Goal: Task Accomplishment & Management: Complete application form

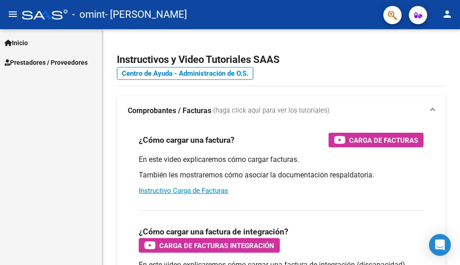
click at [53, 66] on span "Prestadores / Proveedores" at bounding box center [46, 62] width 83 height 10
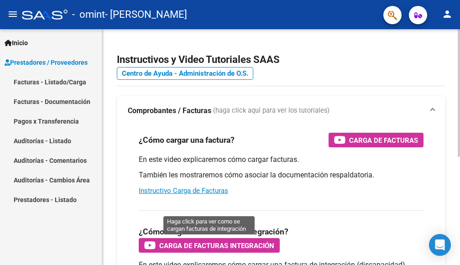
click at [204, 246] on span "Carga de Facturas Integración" at bounding box center [216, 245] width 115 height 11
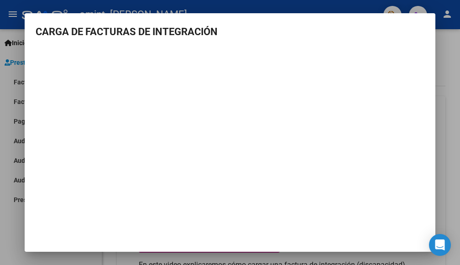
click at [450, 73] on div at bounding box center [230, 132] width 460 height 265
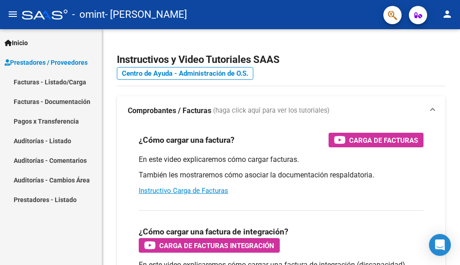
click at [59, 83] on link "Facturas - Listado/Carga" at bounding box center [51, 82] width 102 height 20
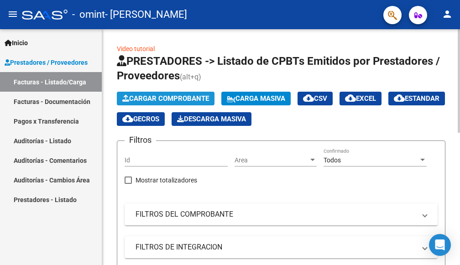
click at [134, 99] on span "Cargar Comprobante" at bounding box center [165, 98] width 87 height 8
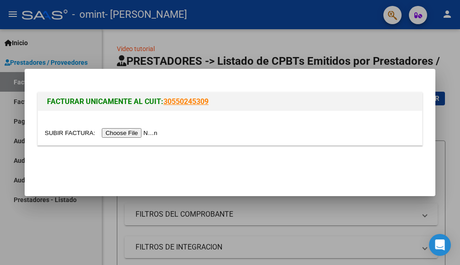
click at [125, 133] on input "file" at bounding box center [102, 133] width 115 height 10
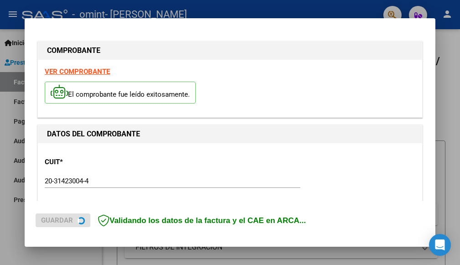
scroll to position [231, 0]
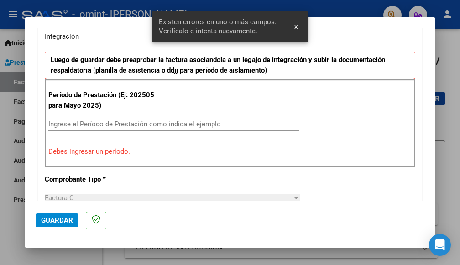
click at [125, 153] on p "Debes ingresar un período." at bounding box center [229, 151] width 363 height 10
click at [112, 121] on input "Ingrese el Período de Prestación como indica el ejemplo" at bounding box center [173, 124] width 251 height 8
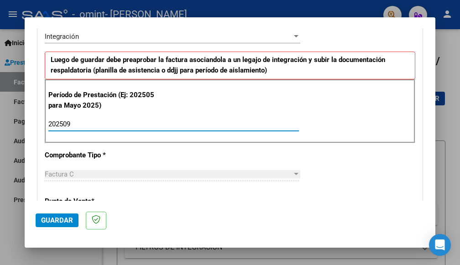
type input "202509"
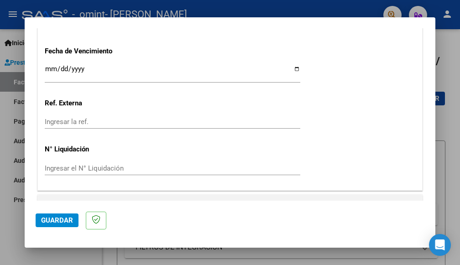
scroll to position [548, 0]
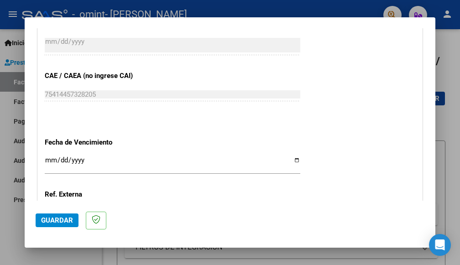
click at [291, 159] on input "Ingresar la fecha" at bounding box center [173, 164] width 256 height 15
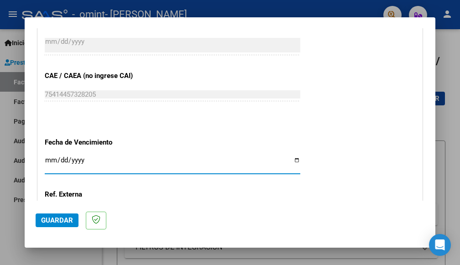
click at [291, 159] on input "Ingresar la fecha" at bounding box center [173, 164] width 256 height 15
click at [291, 164] on input "[DATE]" at bounding box center [173, 164] width 256 height 15
type input "[DATE]"
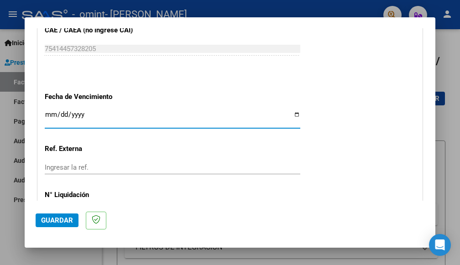
scroll to position [639, 0]
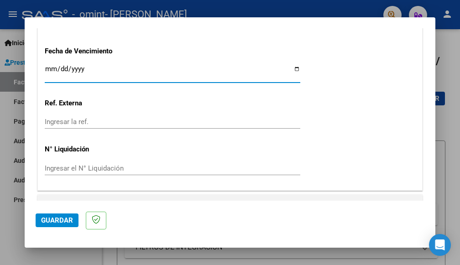
click at [97, 169] on input "Ingresar el N° Liquidación" at bounding box center [173, 168] width 256 height 8
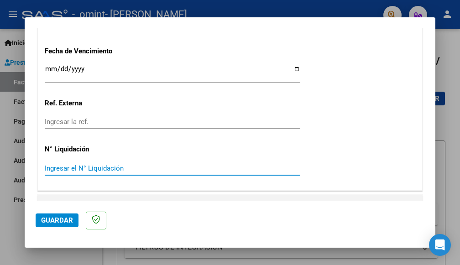
click at [98, 127] on div "Ingresar la ref." at bounding box center [173, 122] width 256 height 14
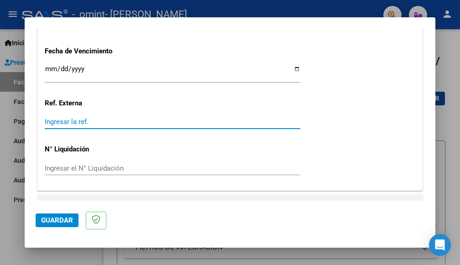
scroll to position [659, 0]
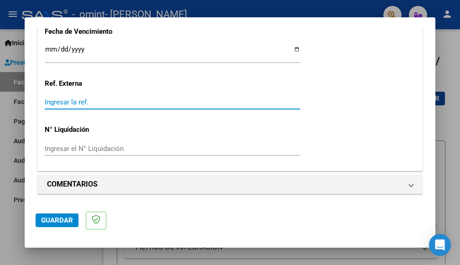
click at [62, 221] on span "Guardar" at bounding box center [57, 220] width 32 height 8
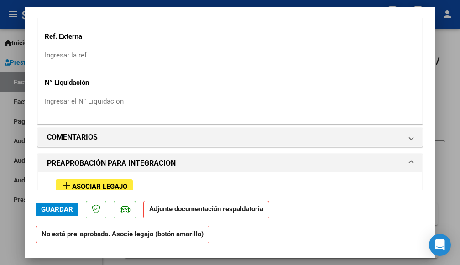
scroll to position [776, 0]
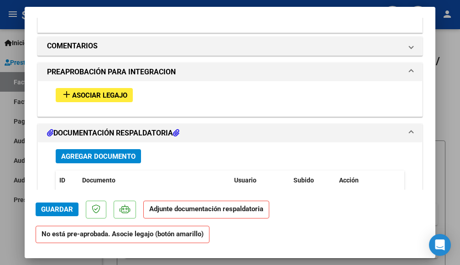
click at [97, 98] on span "Asociar Legajo" at bounding box center [99, 95] width 55 height 8
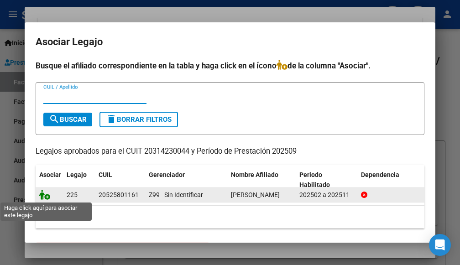
click at [48, 198] on icon at bounding box center [44, 195] width 11 height 10
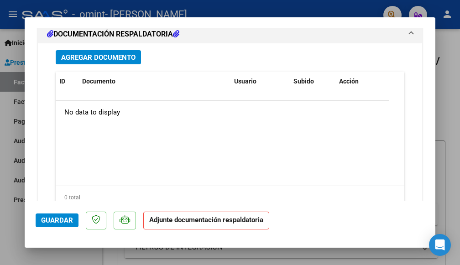
scroll to position [982, 0]
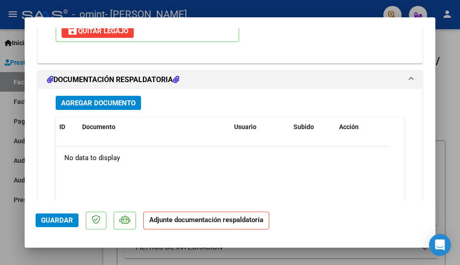
click at [120, 105] on span "Agregar Documento" at bounding box center [98, 103] width 74 height 8
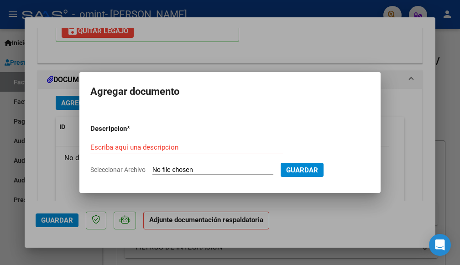
click at [111, 169] on span "Seleccionar Archivo" at bounding box center [117, 169] width 55 height 7
click at [152, 169] on input "Seleccionar Archivo" at bounding box center [212, 170] width 121 height 9
type input "C:\fakepath\planilla.pdf"
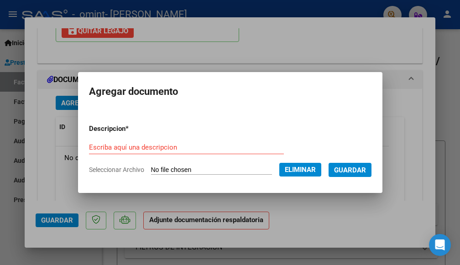
click at [156, 143] on div "Escriba aquí una descripcion" at bounding box center [186, 148] width 195 height 14
click at [154, 147] on input "Escriba aquí una descripcion" at bounding box center [186, 147] width 195 height 8
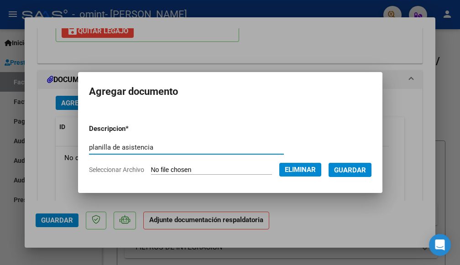
type input "planilla de asistencia"
click at [365, 173] on span "Guardar" at bounding box center [350, 170] width 32 height 8
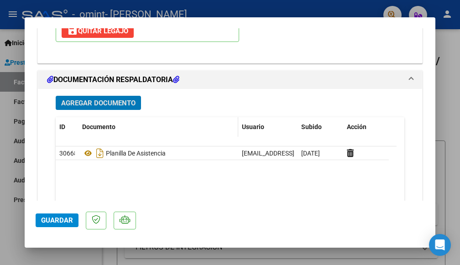
scroll to position [1064, 0]
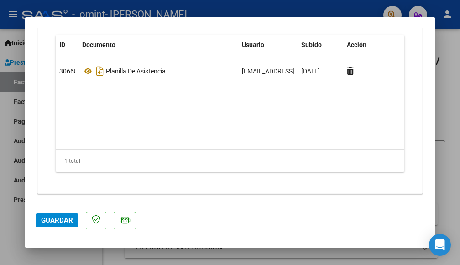
click at [57, 224] on span "Guardar" at bounding box center [57, 220] width 32 height 8
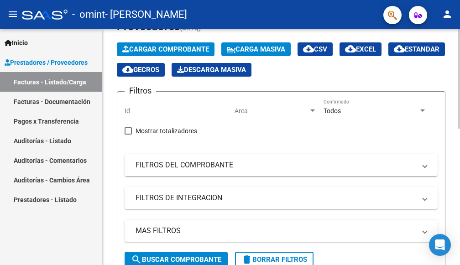
scroll to position [0, 0]
